Goal: Task Accomplishment & Management: Manage account settings

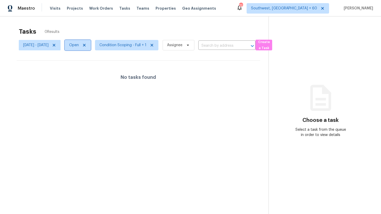
click at [79, 46] on span "Open" at bounding box center [74, 45] width 10 height 5
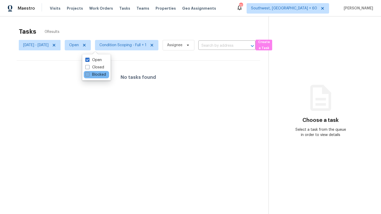
click at [96, 75] on label "Blocked" at bounding box center [95, 74] width 21 height 5
click at [89, 75] on input "Blocked" at bounding box center [86, 73] width 3 height 3
checkbox input "true"
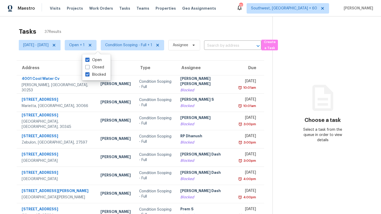
click at [163, 31] on div "Tasks 37 Results" at bounding box center [146, 32] width 254 height 14
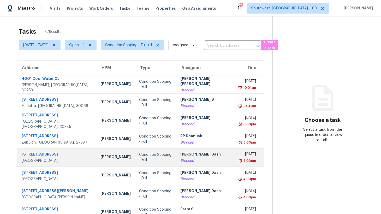
scroll to position [58, 0]
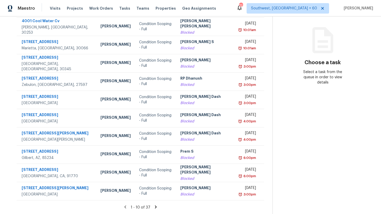
click at [155, 207] on icon at bounding box center [155, 206] width 5 height 5
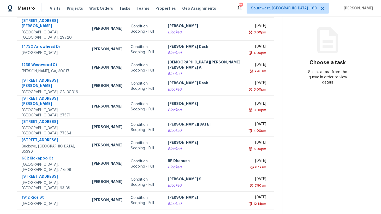
click at [159, 214] on icon at bounding box center [161, 216] width 5 height 5
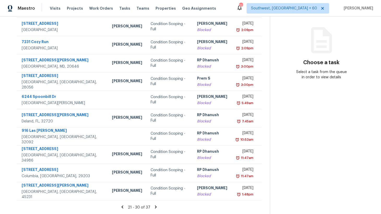
click at [157, 207] on icon at bounding box center [156, 206] width 2 height 3
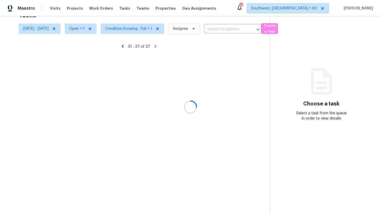
scroll to position [16, 0]
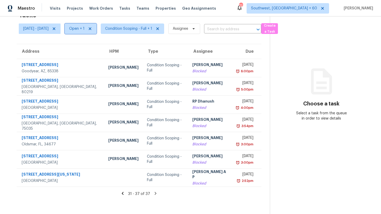
click at [85, 31] on span "Open + 1" at bounding box center [76, 28] width 15 height 5
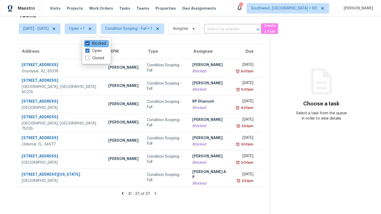
click at [98, 44] on label "Blocked" at bounding box center [95, 43] width 21 height 5
click at [89, 44] on input "Blocked" at bounding box center [86, 42] width 3 height 3
checkbox input "false"
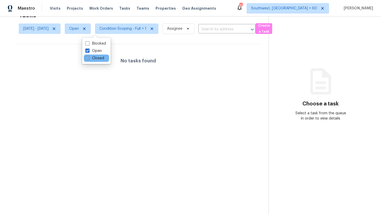
click at [98, 58] on label "Closed" at bounding box center [94, 58] width 19 height 5
click at [89, 58] on input "Closed" at bounding box center [86, 57] width 3 height 3
checkbox input "true"
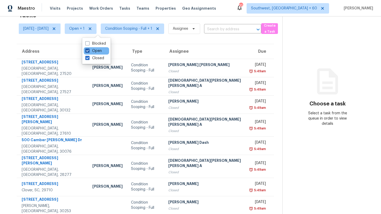
click at [98, 53] on label "Open" at bounding box center [93, 50] width 16 height 5
click at [89, 52] on input "Open" at bounding box center [86, 49] width 3 height 3
checkbox input "false"
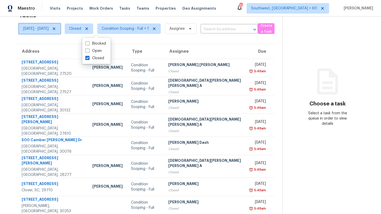
click at [49, 26] on span "Mon, Sep 29 - Fri, Oct 03" at bounding box center [35, 28] width 25 height 5
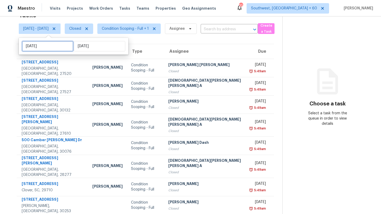
click at [61, 46] on input "Mon, Sep 29" at bounding box center [47, 46] width 51 height 10
select select "8"
select select "2025"
select select "9"
select select "2025"
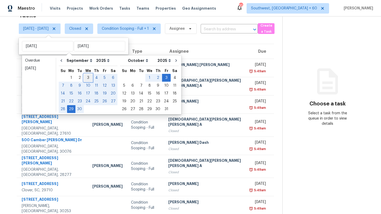
click at [89, 80] on div "3" at bounding box center [88, 77] width 9 height 7
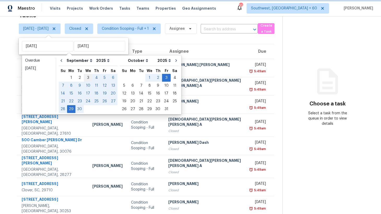
type input "Wed, Sep 03"
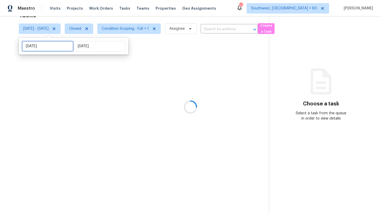
click at [57, 43] on input "Wed, Sep 03" at bounding box center [47, 46] width 51 height 10
select select "8"
select select "2025"
select select "9"
select select "2025"
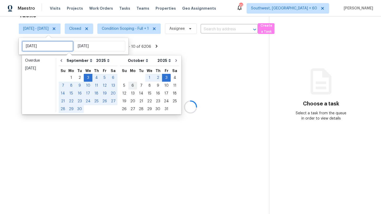
type input "Sun, Oct 05"
type input "Wed, Oct 01"
type input "Fri, Oct 03"
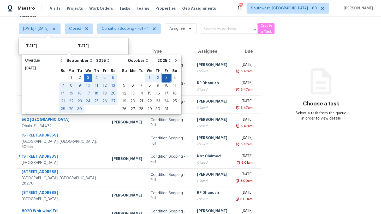
click at [162, 79] on div "3" at bounding box center [166, 77] width 9 height 7
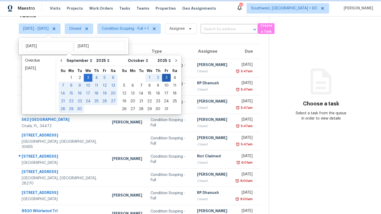
type input "Fri, Oct 03"
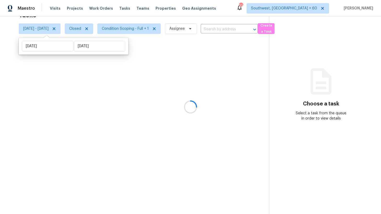
click at [159, 79] on div at bounding box center [190, 107] width 381 height 214
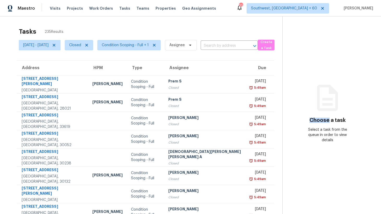
click at [320, 121] on h3 "Choose a task" at bounding box center [327, 120] width 36 height 5
click at [193, 48] on span "Assignee" at bounding box center [181, 45] width 32 height 10
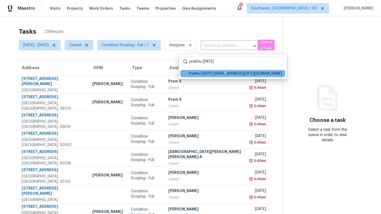
type input "prabhu raja"
click at [185, 75] on span at bounding box center [184, 73] width 4 height 4
click at [185, 74] on input "Prabhu Raja prabhu.raja@opendoor.com" at bounding box center [183, 72] width 3 height 3
checkbox input "true"
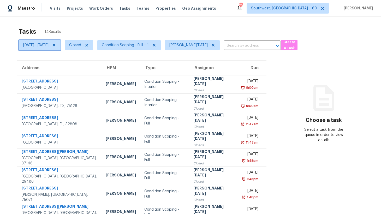
click at [49, 45] on span "Fri, Oct 03 - Fri, Oct 03" at bounding box center [35, 45] width 25 height 5
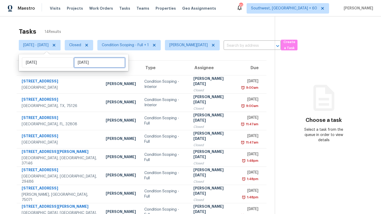
click at [93, 63] on input "Fri, Oct 03" at bounding box center [99, 62] width 51 height 10
select select "9"
select select "2025"
select select "10"
select select "2025"
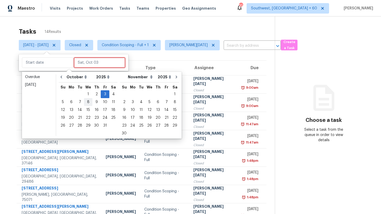
type input "Thu, Oct 02"
type input "Fri, Oct 03"
click at [70, 104] on div "6" at bounding box center [71, 101] width 9 height 7
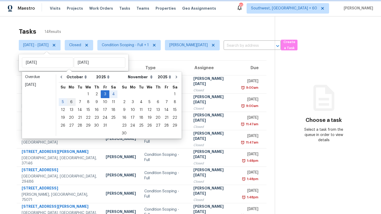
type input "Mon, Oct 06"
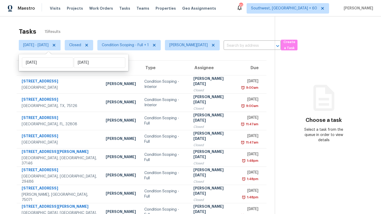
click at [117, 25] on div "Tasks 15 Results Fri, Oct 03 - Mon, Oct 06 Closed Condition Scoping - Full + 1 …" at bounding box center [190, 143] width 381 height 255
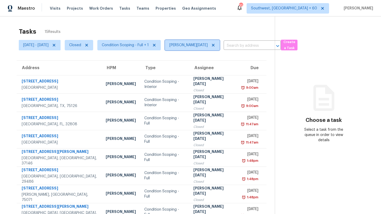
click at [215, 46] on span "Prabhu Raja" at bounding box center [192, 45] width 55 height 10
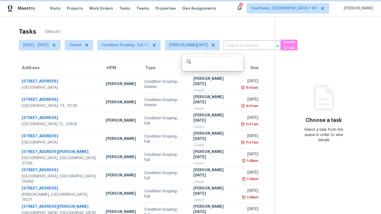
click at [213, 46] on icon at bounding box center [213, 45] width 4 height 4
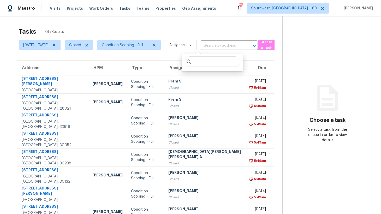
click at [126, 28] on div "Tasks 347 Results" at bounding box center [150, 32] width 263 height 14
click at [149, 45] on span "Condition Scoping - Full + 1" at bounding box center [125, 45] width 47 height 5
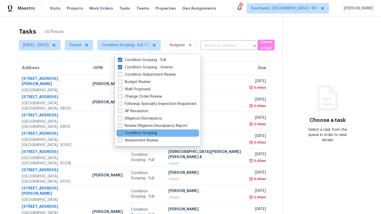
click at [143, 131] on label "Condition Scoping" at bounding box center [137, 132] width 39 height 5
click at [121, 131] on input "Condition Scoping" at bounding box center [119, 131] width 3 height 3
checkbox input "true"
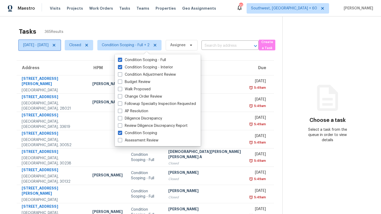
click at [49, 47] on span "Fri, Oct 03 - Mon, Oct 06" at bounding box center [35, 45] width 25 height 5
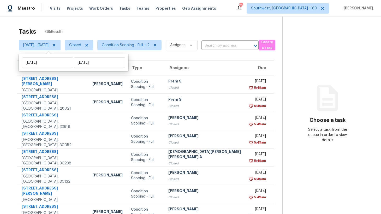
click at [119, 23] on div "Tasks 365 Results Fri, Oct 03 - Mon, Oct 06 Closed Condition Scoping - Full + 2…" at bounding box center [190, 143] width 381 height 255
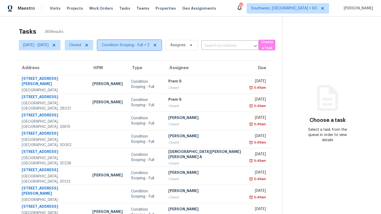
click at [138, 45] on span "Condition Scoping - Full + 2" at bounding box center [126, 45] width 48 height 5
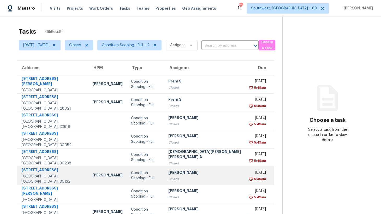
drag, startPoint x: 131, startPoint y: 180, endPoint x: 136, endPoint y: 180, distance: 4.7
click at [136, 180] on td "Condition Scoping - Full" at bounding box center [145, 175] width 37 height 18
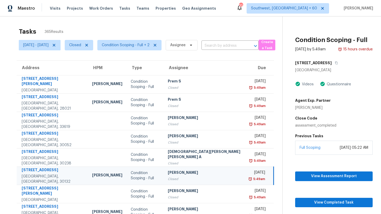
click at [163, 24] on div "Tasks 365 Results Fri, Oct 03 - Mon, Oct 06 Closed Condition Scoping - Full + 2…" at bounding box center [190, 143] width 381 height 255
click at [61, 49] on span "Fri, Oct 03 - Mon, Oct 06" at bounding box center [40, 45] width 42 height 10
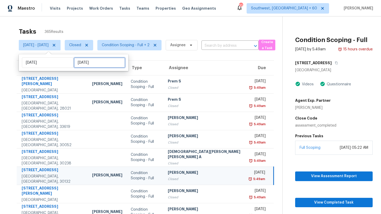
click at [97, 65] on input "Mon, Oct 06" at bounding box center [99, 62] width 51 height 10
select select "9"
select select "2025"
select select "10"
select select "2025"
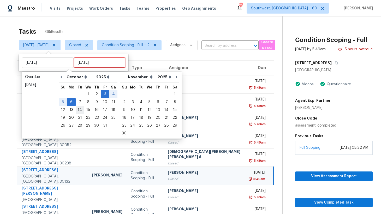
type input "Wed, Oct 01"
type input "Fri, Oct 03"
click at [103, 93] on div "3" at bounding box center [105, 94] width 9 height 7
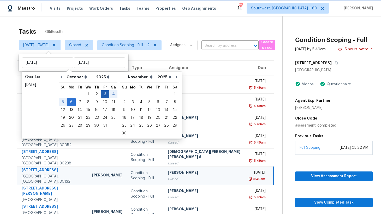
type input "Fri, Oct 03"
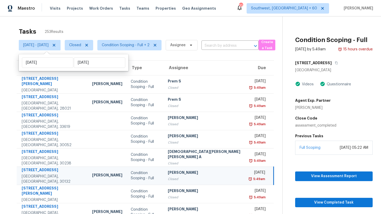
click at [103, 26] on div "Tasks 253 Results" at bounding box center [150, 32] width 263 height 14
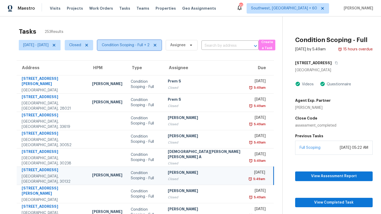
click at [133, 48] on span "Condition Scoping - Full + 2" at bounding box center [129, 45] width 64 height 10
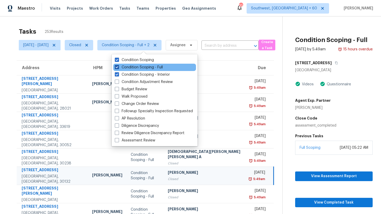
click at [139, 68] on label "Condition Scoping - Full" at bounding box center [139, 67] width 48 height 5
click at [118, 68] on input "Condition Scoping - Full" at bounding box center [116, 66] width 3 height 3
checkbox input "false"
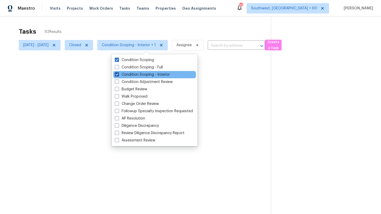
click at [139, 76] on label "Condition Scoping - Interior" at bounding box center [142, 74] width 55 height 5
click at [118, 75] on input "Condition Scoping - Interior" at bounding box center [116, 73] width 3 height 3
checkbox input "false"
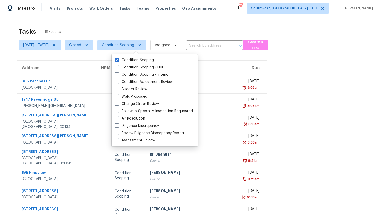
click at [112, 28] on div "Tasks 18 Results" at bounding box center [147, 32] width 257 height 14
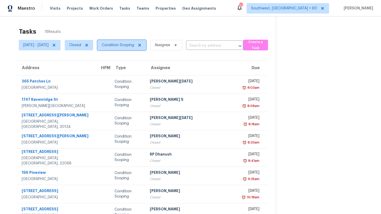
click at [130, 47] on span "Condition Scoping" at bounding box center [118, 45] width 32 height 5
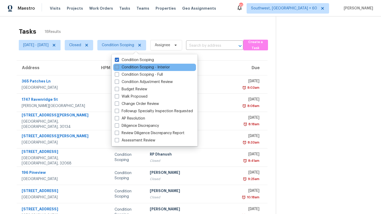
click at [137, 67] on label "Condition Scoping - Interior" at bounding box center [142, 67] width 55 height 5
click at [118, 67] on input "Condition Scoping - Interior" at bounding box center [116, 66] width 3 height 3
checkbox input "true"
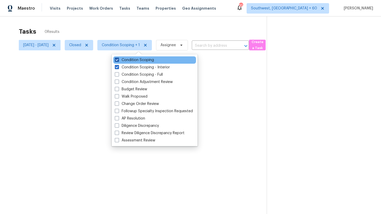
click at [137, 61] on label "Condition Scoping" at bounding box center [134, 59] width 39 height 5
click at [118, 61] on input "Condition Scoping" at bounding box center [116, 58] width 3 height 3
checkbox input "false"
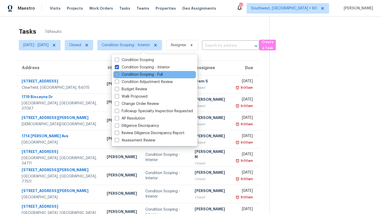
click at [135, 76] on label "Condition Scoping - Full" at bounding box center [139, 74] width 48 height 5
click at [118, 75] on input "Condition Scoping - Full" at bounding box center [116, 73] width 3 height 3
checkbox input "true"
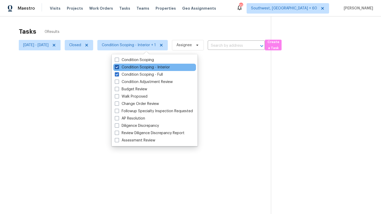
click at [135, 69] on label "Condition Scoping - Interior" at bounding box center [142, 67] width 55 height 5
click at [118, 68] on input "Condition Scoping - Interior" at bounding box center [116, 66] width 3 height 3
checkbox input "false"
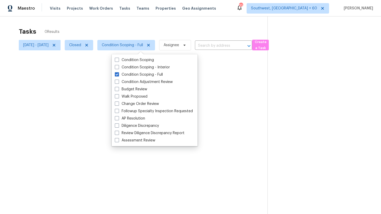
click at [119, 21] on div at bounding box center [190, 107] width 381 height 214
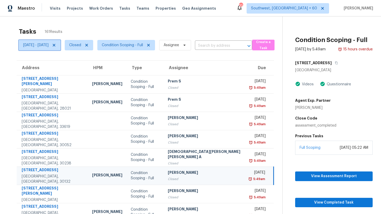
click at [49, 46] on span "Fri, Oct 03 - Fri, Oct 03" at bounding box center [35, 45] width 25 height 5
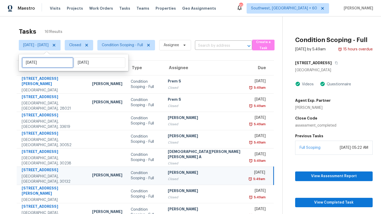
click at [60, 60] on input "Fri, Oct 03" at bounding box center [47, 62] width 51 height 10
select select "9"
select select "2025"
select select "10"
select select "2025"
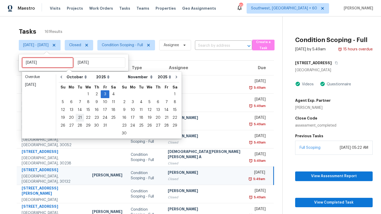
type input "Tue, Oct 14"
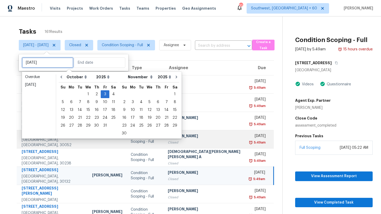
type input "Fri, Oct 03"
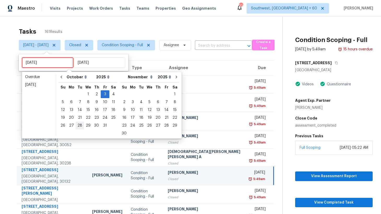
type input "Tue, Oct 28"
click at [72, 102] on div "6" at bounding box center [71, 101] width 9 height 7
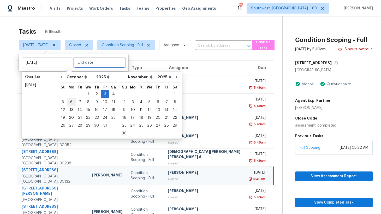
type input "Mon, Oct 06"
type input "Fri, Oct 03"
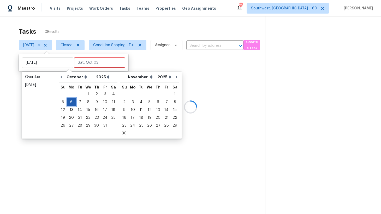
click at [72, 102] on div "6" at bounding box center [71, 101] width 9 height 7
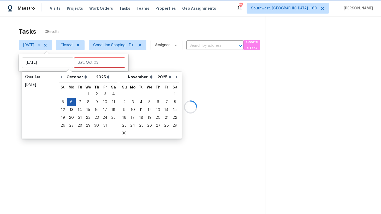
type input "Mon, Oct 06"
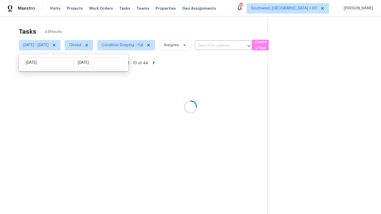
click at [141, 24] on div "Tasks 44 Results Mon, Oct 06 - Mon, Oct 06 Closed Condition Scoping - Full Assi…" at bounding box center [190, 123] width 381 height 214
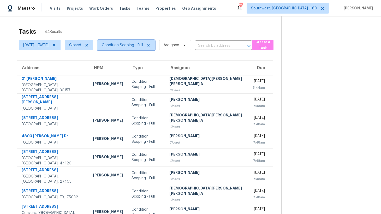
click at [143, 46] on span "Condition Scoping - Full" at bounding box center [122, 45] width 41 height 5
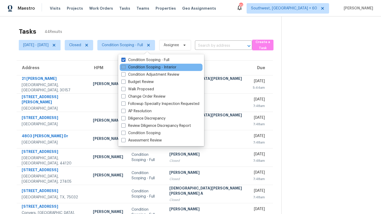
click at [151, 67] on label "Condition Scoping - Interior" at bounding box center [148, 67] width 55 height 5
click at [125, 67] on input "Condition Scoping - Interior" at bounding box center [122, 66] width 3 height 3
checkbox input "true"
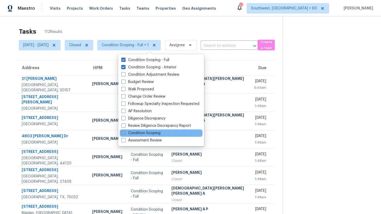
click at [149, 133] on label "Condition Scoping" at bounding box center [140, 132] width 39 height 5
click at [125, 133] on input "Condition Scoping" at bounding box center [122, 131] width 3 height 3
click at [149, 133] on label "Condition Scoping" at bounding box center [140, 132] width 39 height 5
click at [125, 133] on input "Condition Scoping" at bounding box center [122, 131] width 3 height 3
checkbox input "false"
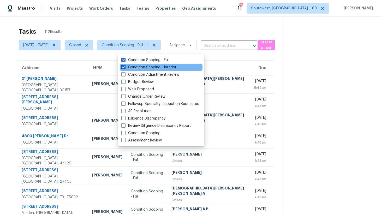
click at [148, 68] on label "Condition Scoping - Interior" at bounding box center [148, 67] width 55 height 5
click at [125, 68] on input "Condition Scoping - Interior" at bounding box center [122, 66] width 3 height 3
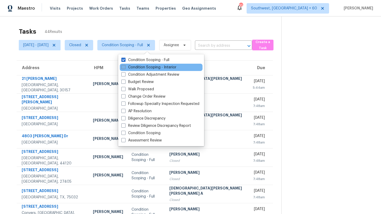
click at [156, 67] on label "Condition Scoping - Interior" at bounding box center [148, 67] width 55 height 5
click at [125, 67] on input "Condition Scoping - Interior" at bounding box center [122, 66] width 3 height 3
checkbox input "true"
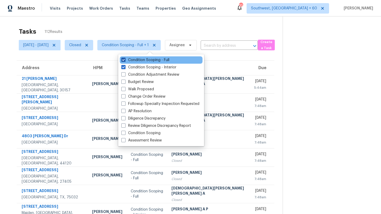
click at [153, 59] on label "Condition Scoping - Full" at bounding box center [145, 59] width 48 height 5
click at [125, 59] on input "Condition Scoping - Full" at bounding box center [122, 58] width 3 height 3
checkbox input "false"
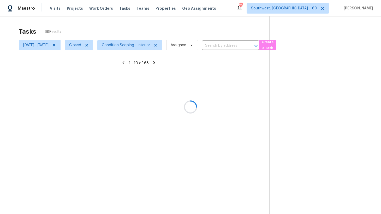
click at [122, 26] on div at bounding box center [190, 107] width 381 height 214
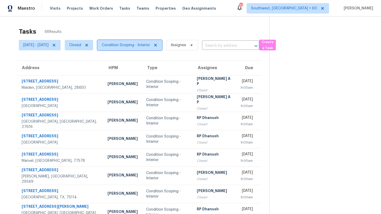
click at [134, 45] on span "Condition Scoping - Interior" at bounding box center [126, 45] width 48 height 5
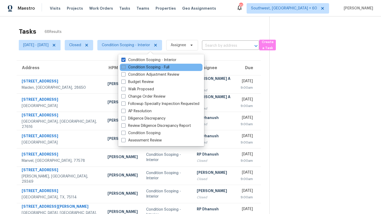
click at [138, 66] on label "Condition Scoping - Full" at bounding box center [145, 67] width 48 height 5
click at [125, 66] on input "Condition Scoping - Full" at bounding box center [122, 66] width 3 height 3
checkbox input "true"
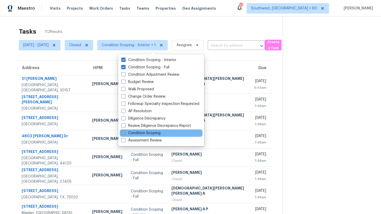
click at [146, 134] on label "Condition Scoping" at bounding box center [140, 132] width 39 height 5
click at [125, 134] on input "Condition Scoping" at bounding box center [122, 131] width 3 height 3
checkbox input "true"
click at [151, 30] on div "Tasks 112 Results" at bounding box center [151, 32] width 264 height 14
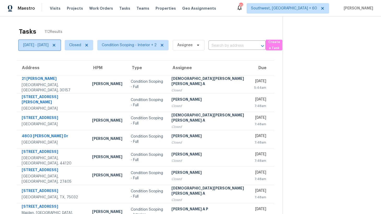
click at [49, 43] on span "Mon, Oct 06 - Mon, Oct 06" at bounding box center [35, 45] width 25 height 5
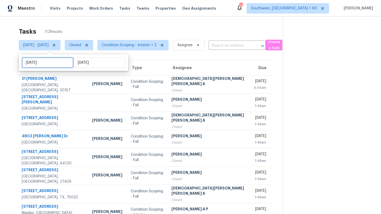
click at [51, 66] on input "Mon, Oct 06" at bounding box center [47, 62] width 51 height 10
select select "9"
select select "2025"
select select "10"
select select "2025"
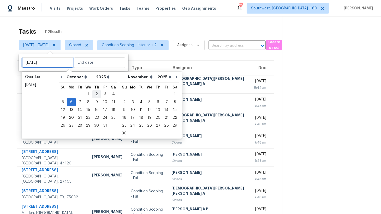
type input "Wed, Oct 01"
type input "Mon, Oct 06"
click at [102, 93] on div "3" at bounding box center [105, 94] width 9 height 7
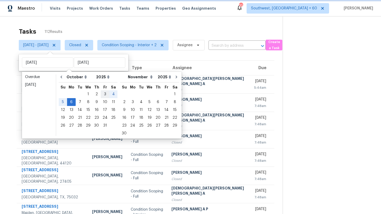
type input "Fri, Oct 03"
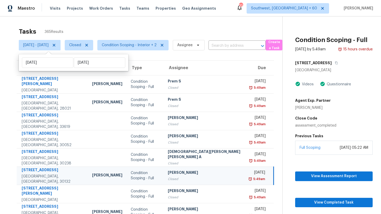
click at [98, 25] on div "Tasks 365 Results" at bounding box center [150, 32] width 263 height 14
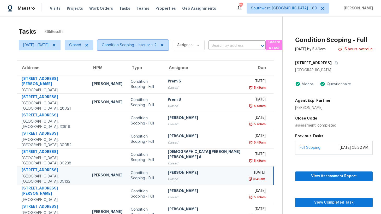
click at [130, 48] on span "Condition Scoping - Interior + 2" at bounding box center [132, 45] width 71 height 10
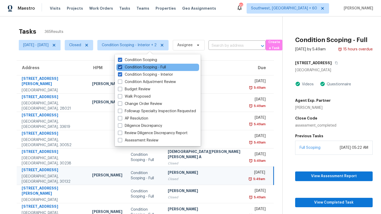
click at [138, 68] on label "Condition Scoping - Full" at bounding box center [142, 67] width 48 height 5
click at [121, 68] on input "Condition Scoping - Full" at bounding box center [119, 66] width 3 height 3
checkbox input "false"
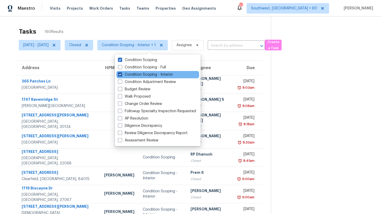
click at [138, 75] on label "Condition Scoping - Interior" at bounding box center [145, 74] width 55 height 5
click at [121, 75] on input "Condition Scoping - Interior" at bounding box center [119, 73] width 3 height 3
checkbox input "false"
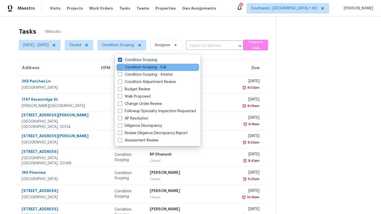
click at [141, 65] on label "Condition Scoping - Full" at bounding box center [142, 67] width 48 height 5
click at [121, 65] on input "Condition Scoping - Full" at bounding box center [119, 66] width 3 height 3
checkbox input "true"
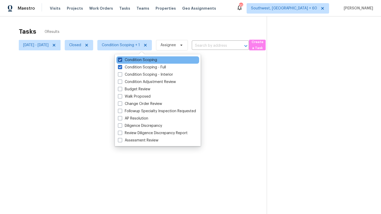
click at [141, 58] on label "Condition Scoping" at bounding box center [137, 59] width 39 height 5
click at [121, 58] on input "Condition Scoping" at bounding box center [119, 58] width 3 height 3
checkbox input "false"
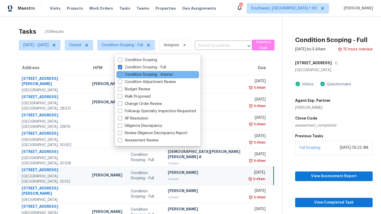
click at [140, 74] on label "Condition Scoping - Interior" at bounding box center [145, 74] width 55 height 5
click at [121, 74] on input "Condition Scoping - Interior" at bounding box center [119, 73] width 3 height 3
checkbox input "true"
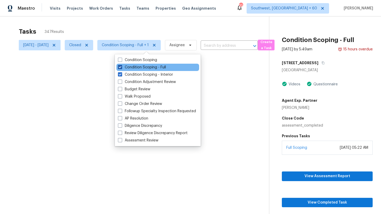
click at [132, 68] on label "Condition Scoping - Full" at bounding box center [142, 67] width 48 height 5
click at [121, 68] on input "Condition Scoping - Full" at bounding box center [119, 66] width 3 height 3
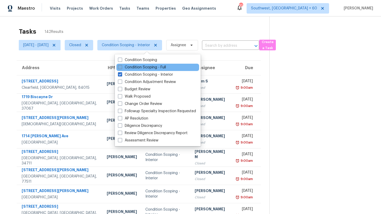
click at [128, 69] on label "Condition Scoping - Full" at bounding box center [142, 67] width 48 height 5
click at [121, 68] on input "Condition Scoping - Full" at bounding box center [119, 66] width 3 height 3
checkbox input "true"
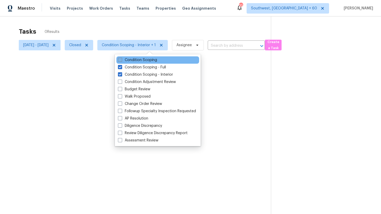
click at [132, 62] on label "Condition Scoping" at bounding box center [137, 59] width 39 height 5
click at [121, 61] on input "Condition Scoping" at bounding box center [119, 58] width 3 height 3
checkbox input "true"
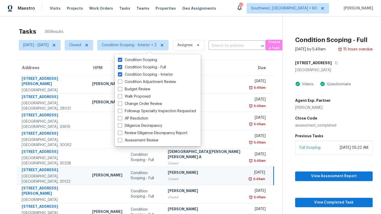
click at [98, 28] on div "Tasks 365 Results" at bounding box center [150, 32] width 263 height 14
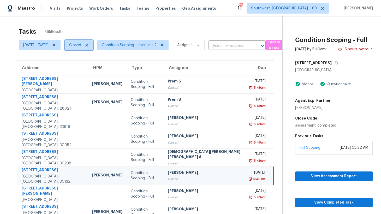
click at [81, 47] on span "Closed" at bounding box center [75, 45] width 12 height 5
click at [99, 28] on div "Tasks 365 Results" at bounding box center [150, 32] width 263 height 14
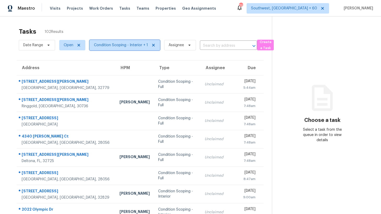
click at [116, 40] on span "Condition Scoping - Interior + 1" at bounding box center [124, 45] width 70 height 10
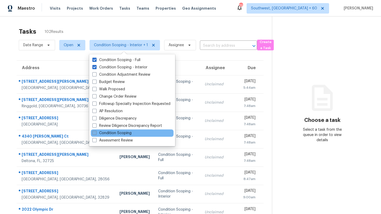
click at [106, 131] on label "Condition Scoping" at bounding box center [111, 132] width 39 height 5
click at [96, 131] on input "Condition Scoping" at bounding box center [93, 131] width 3 height 3
checkbox input "true"
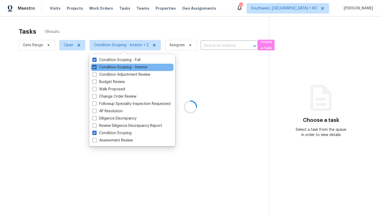
click at [116, 69] on label "Condition Scoping - Interior" at bounding box center [119, 67] width 55 height 5
click at [96, 68] on input "Condition Scoping - Interior" at bounding box center [93, 66] width 3 height 3
checkbox input "false"
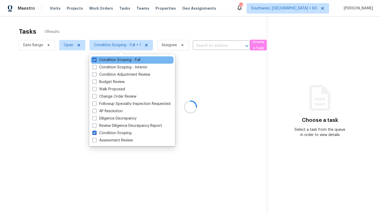
click at [117, 63] on div "Condition Scoping - Full" at bounding box center [132, 59] width 83 height 7
click at [115, 58] on label "Condition Scoping - Full" at bounding box center [116, 59] width 48 height 5
click at [96, 58] on input "Condition Scoping - Full" at bounding box center [93, 58] width 3 height 3
checkbox input "false"
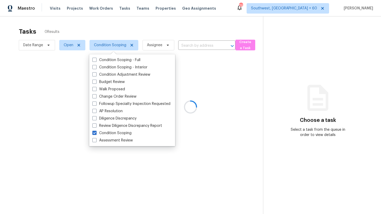
click at [108, 26] on div at bounding box center [190, 107] width 381 height 214
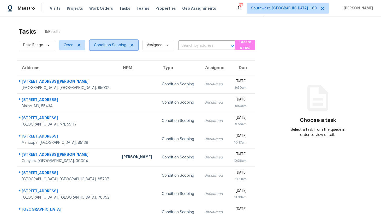
click at [113, 44] on span "Condition Scoping" at bounding box center [110, 45] width 32 height 5
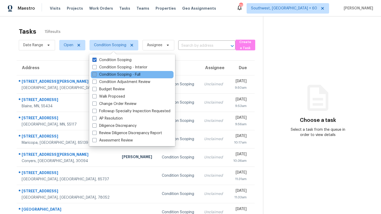
click at [110, 75] on label "Condition Scoping - Full" at bounding box center [116, 74] width 48 height 5
click at [96, 75] on input "Condition Scoping - Full" at bounding box center [93, 73] width 3 height 3
checkbox input "true"
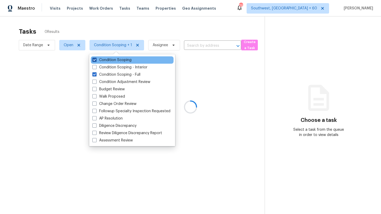
click at [111, 61] on label "Condition Scoping" at bounding box center [111, 59] width 39 height 5
click at [96, 61] on input "Condition Scoping" at bounding box center [93, 58] width 3 height 3
checkbox input "false"
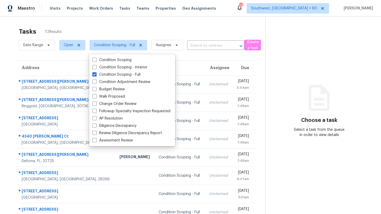
click at [111, 30] on div "Tasks 72 Results" at bounding box center [142, 32] width 246 height 14
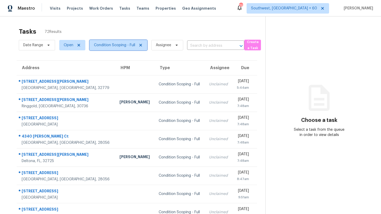
click at [111, 46] on span "Condition Scoping - Full" at bounding box center [114, 45] width 41 height 5
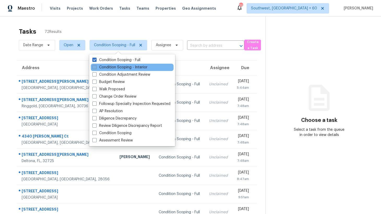
click at [117, 65] on label "Condition Scoping - Interior" at bounding box center [119, 67] width 55 height 5
click at [96, 65] on input "Condition Scoping - Interior" at bounding box center [93, 66] width 3 height 3
checkbox input "true"
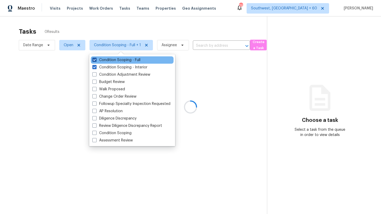
click at [118, 58] on label "Condition Scoping - Full" at bounding box center [116, 59] width 48 height 5
click at [96, 58] on input "Condition Scoping - Full" at bounding box center [93, 58] width 3 height 3
checkbox input "false"
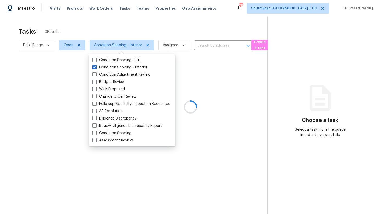
click at [109, 23] on div at bounding box center [190, 107] width 381 height 214
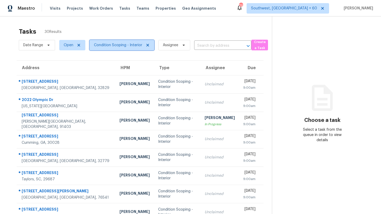
click at [122, 47] on span "Condition Scoping - Interior" at bounding box center [118, 45] width 48 height 5
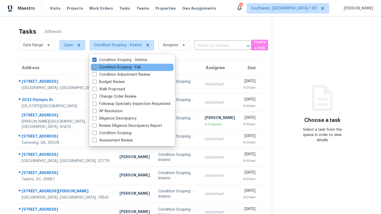
click at [119, 65] on label "Condition Scoping - Full" at bounding box center [116, 67] width 48 height 5
click at [96, 65] on input "Condition Scoping - Full" at bounding box center [93, 66] width 3 height 3
checkbox input "true"
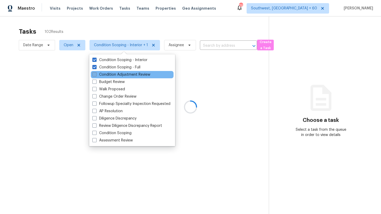
click at [118, 75] on label "Condition Adjustment Review" at bounding box center [121, 74] width 58 height 5
click at [96, 75] on input "Condition Adjustment Review" at bounding box center [93, 73] width 3 height 3
click at [118, 75] on label "Condition Adjustment Review" at bounding box center [121, 74] width 58 height 5
click at [96, 75] on input "Condition Adjustment Review" at bounding box center [93, 73] width 3 height 3
checkbox input "false"
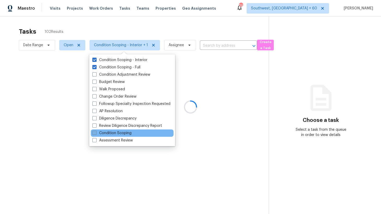
click at [122, 134] on label "Condition Scoping" at bounding box center [111, 132] width 39 height 5
click at [96, 134] on input "Condition Scoping" at bounding box center [93, 131] width 3 height 3
checkbox input "true"
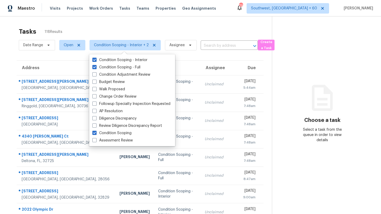
click at [107, 27] on div "Tasks 118 Results" at bounding box center [145, 32] width 253 height 14
